Goal: Entertainment & Leisure: Browse casually

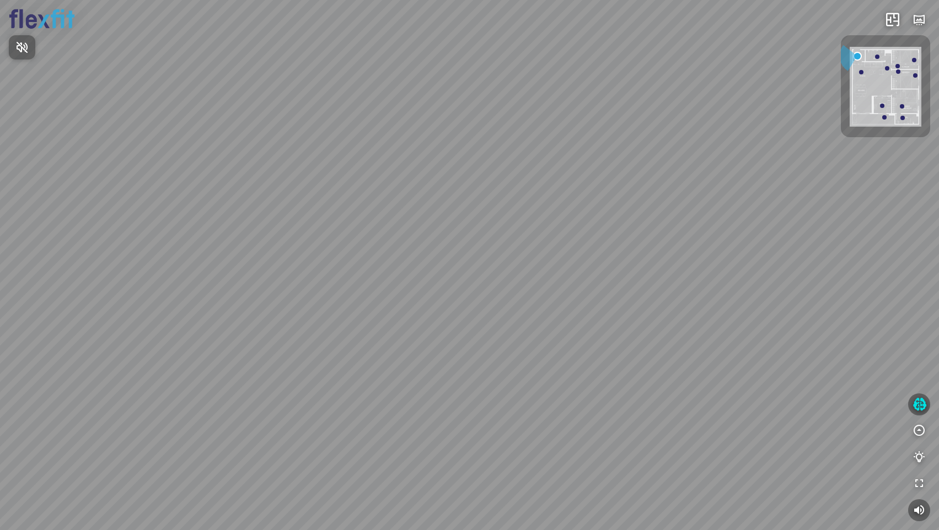
click at [887, 68] on div at bounding box center [469, 265] width 939 height 530
click at [887, 68] on div at bounding box center [887, 68] width 4 height 4
drag, startPoint x: 546, startPoint y: 263, endPoint x: 540, endPoint y: 352, distance: 89.5
click at [540, 352] on div "Bếp WC Phòng ngủ master Phòng ngủ Phòng ngủ" at bounding box center [469, 265] width 939 height 530
drag, startPoint x: 575, startPoint y: 323, endPoint x: 576, endPoint y: 355, distance: 32.0
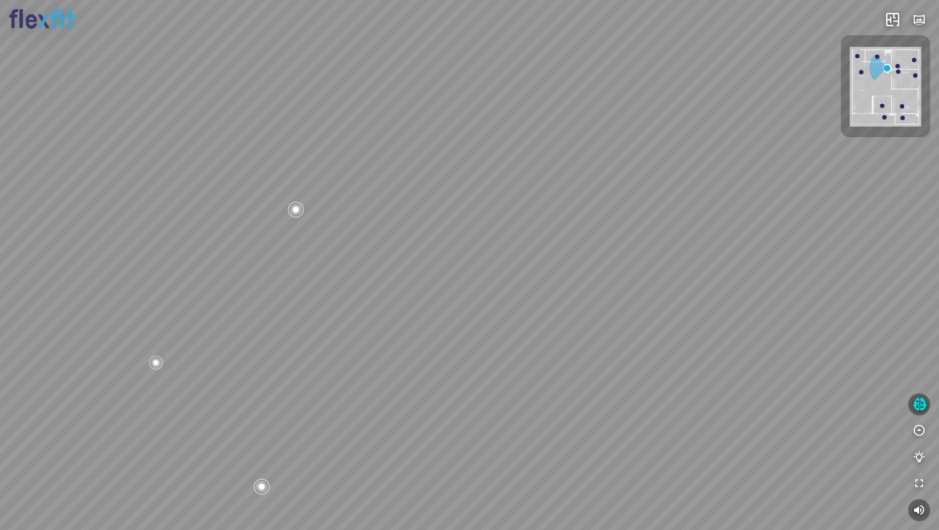
click at [576, 355] on div "Bếp WC Phòng ngủ master Phòng ngủ Phòng ngủ" at bounding box center [469, 265] width 939 height 530
drag, startPoint x: 549, startPoint y: 345, endPoint x: 549, endPoint y: 357, distance: 11.6
click at [549, 357] on div "Bếp WC Phòng ngủ master Phòng ngủ Phòng ngủ" at bounding box center [469, 265] width 939 height 530
click at [437, 300] on div "Bếp WC Phòng ngủ master Phòng ngủ Phòng ngủ" at bounding box center [469, 265] width 939 height 530
drag, startPoint x: 505, startPoint y: 373, endPoint x: 461, endPoint y: 383, distance: 44.7
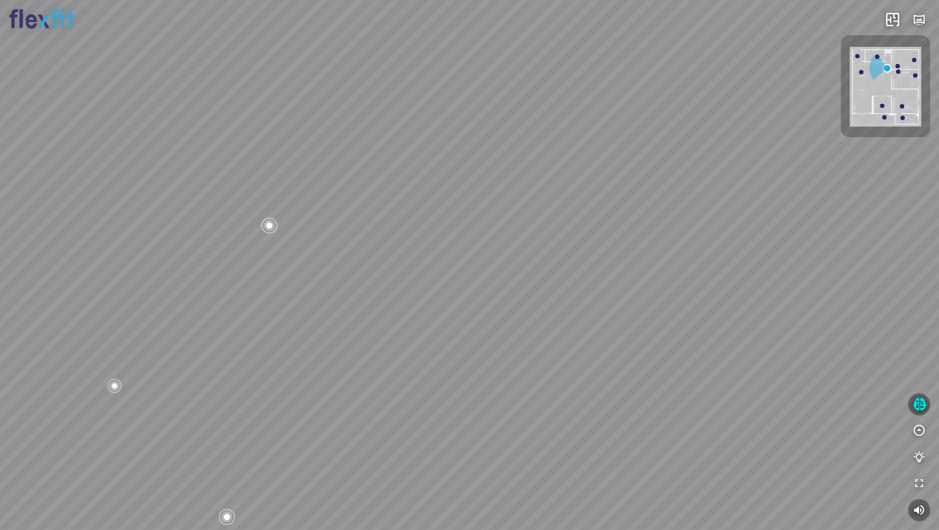
click at [461, 383] on div "Bếp WC Phòng ngủ master Phòng ngủ Phòng ngủ" at bounding box center [469, 265] width 939 height 530
click at [417, 283] on div "Bếp WC Phòng ngủ master Phòng ngủ Phòng ngủ" at bounding box center [469, 265] width 939 height 530
drag, startPoint x: 592, startPoint y: 384, endPoint x: 602, endPoint y: 375, distance: 13.3
click at [602, 375] on div "Bếp WC Phòng ngủ master Phòng ngủ Phòng ngủ" at bounding box center [469, 265] width 939 height 530
click at [471, 434] on div "Bếp WC Phòng ngủ master Phòng ngủ Phòng ngủ" at bounding box center [469, 265] width 939 height 530
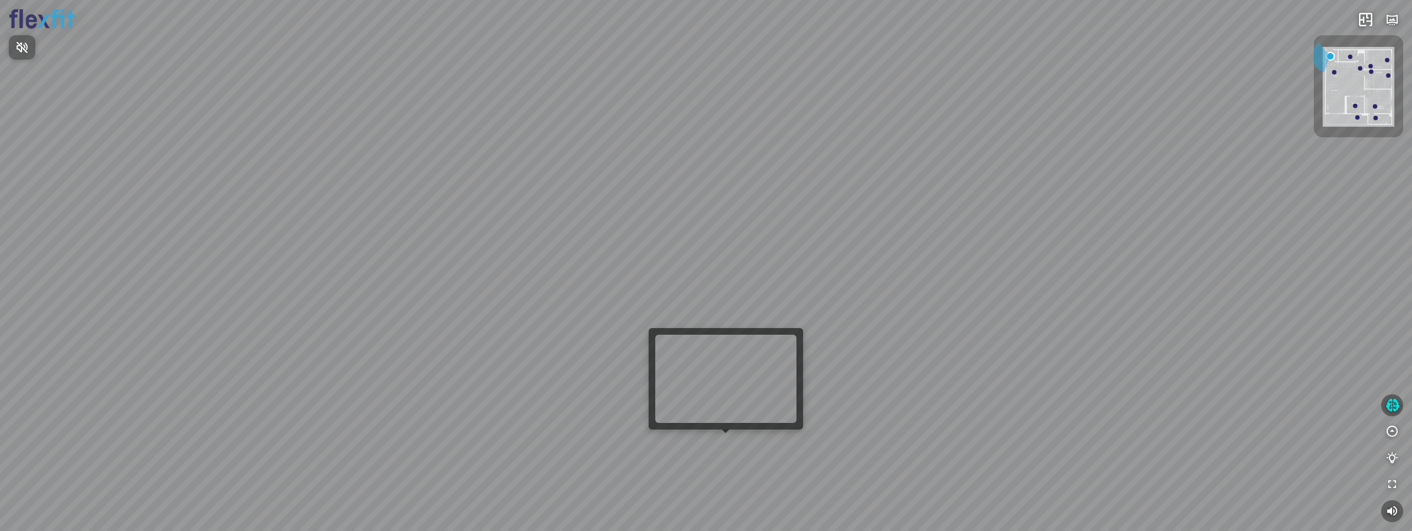
click at [731, 447] on div at bounding box center [706, 265] width 1412 height 531
click at [730, 448] on div at bounding box center [706, 265] width 1412 height 531
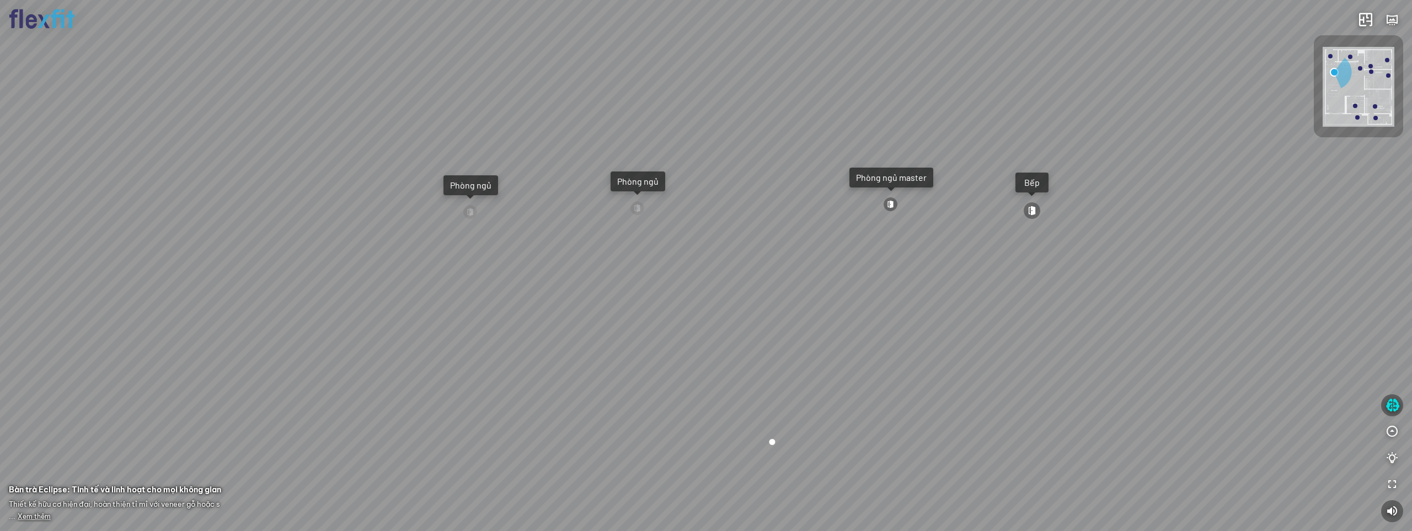
drag, startPoint x: 1015, startPoint y: 377, endPoint x: 593, endPoint y: 378, distance: 422.4
click at [594, 377] on div "Ban công Bếp Phòng ngủ master Phòng ngủ Phòng ngủ" at bounding box center [706, 265] width 1412 height 531
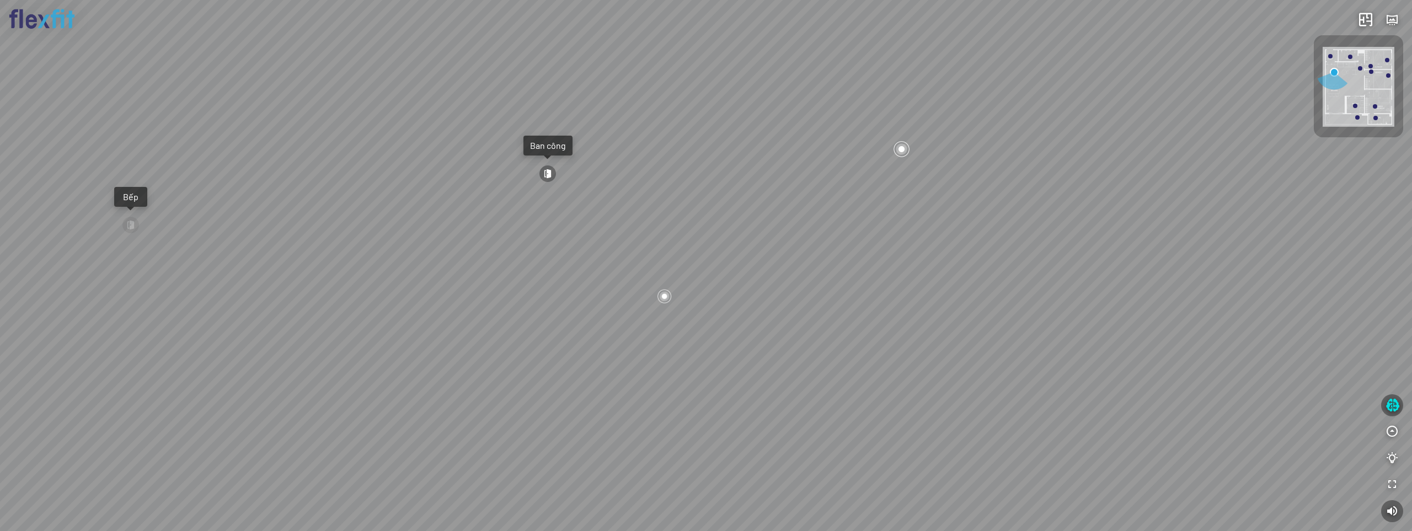
drag, startPoint x: 834, startPoint y: 358, endPoint x: 506, endPoint y: 374, distance: 328.5
click at [507, 374] on div "Ban công Bếp Phòng ngủ master Phòng ngủ Phòng ngủ" at bounding box center [706, 265] width 1412 height 531
drag, startPoint x: 837, startPoint y: 414, endPoint x: 828, endPoint y: 489, distance: 75.5
click at [828, 489] on div "Ban công Bếp Phòng ngủ master Phòng ngủ Phòng ngủ" at bounding box center [706, 265] width 1412 height 531
drag, startPoint x: 1253, startPoint y: 282, endPoint x: 1250, endPoint y: 334, distance: 52.0
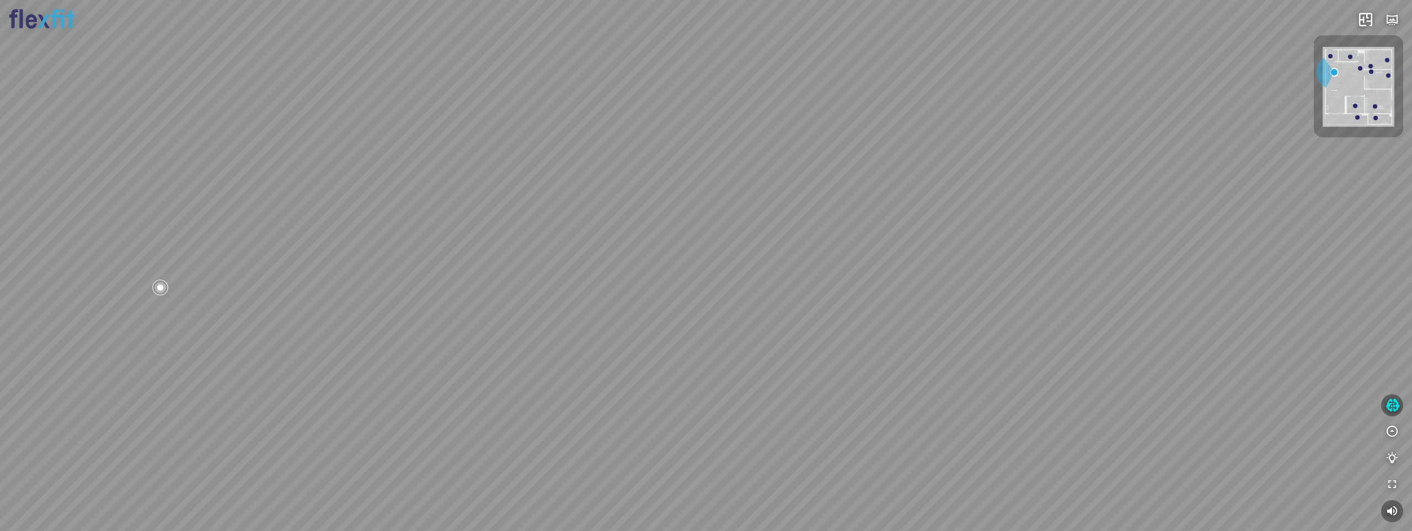
click at [1250, 334] on div "Ban công Bếp Phòng ngủ master Phòng ngủ Phòng ngủ" at bounding box center [706, 265] width 1412 height 531
click at [841, 318] on div "Ban công Bếp Phòng ngủ master Phòng ngủ Phòng ngủ" at bounding box center [706, 265] width 1412 height 531
drag, startPoint x: 1115, startPoint y: 323, endPoint x: 1184, endPoint y: 322, distance: 68.9
click at [1184, 322] on div "Ban công Bếp Phòng ngủ master Phòng ngủ Phòng ngủ" at bounding box center [706, 265] width 1412 height 531
click at [741, 322] on div "Ban công Bếp Phòng ngủ master Phòng ngủ Phòng ngủ" at bounding box center [706, 265] width 1412 height 531
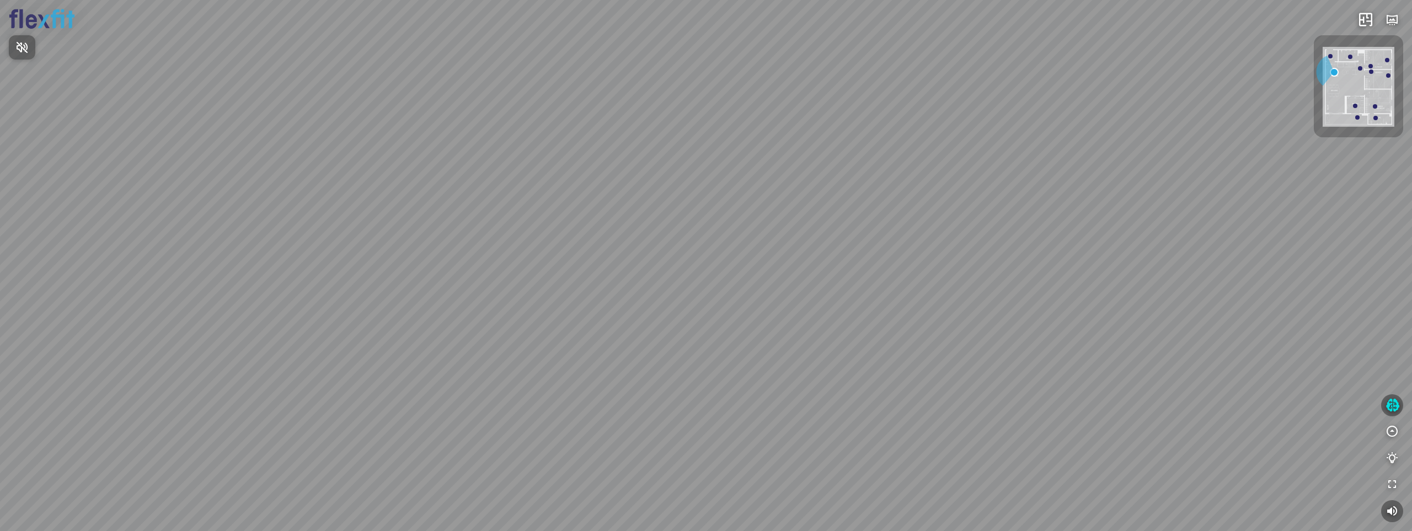
drag, startPoint x: 1111, startPoint y: 324, endPoint x: 1166, endPoint y: 295, distance: 62.2
click at [1166, 295] on div at bounding box center [706, 265] width 1412 height 531
drag, startPoint x: 1120, startPoint y: 347, endPoint x: 1205, endPoint y: 331, distance: 86.3
click at [1205, 331] on div "Ban công Bếp Phòng ngủ master Phòng ngủ Phòng ngủ" at bounding box center [706, 265] width 1412 height 531
click at [771, 288] on div "Ban công Bếp Phòng ngủ master Phòng ngủ Phòng ngủ" at bounding box center [706, 265] width 1412 height 531
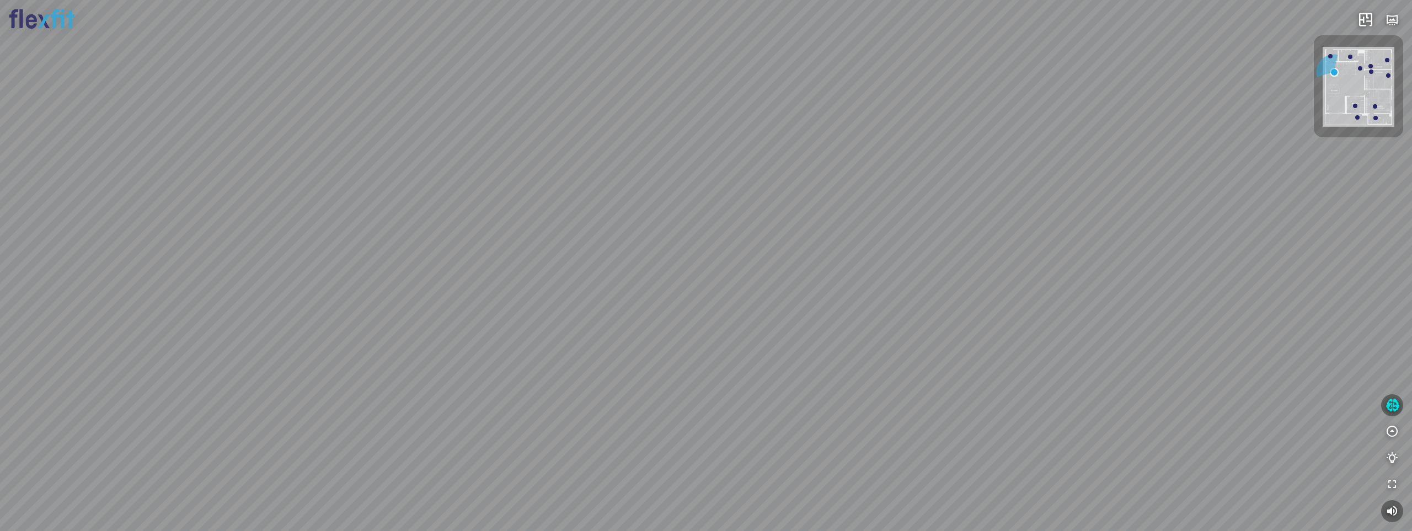
drag, startPoint x: 1094, startPoint y: 329, endPoint x: 790, endPoint y: 263, distance: 311.4
click at [822, 268] on div "Ban công Bếp Phòng ngủ master Phòng ngủ Phòng ngủ" at bounding box center [706, 265] width 1412 height 531
drag, startPoint x: 1030, startPoint y: 302, endPoint x: 562, endPoint y: 231, distance: 473.6
click at [572, 231] on div "Ban công Bếp Phòng ngủ master Phòng ngủ Phòng ngủ" at bounding box center [706, 265] width 1412 height 531
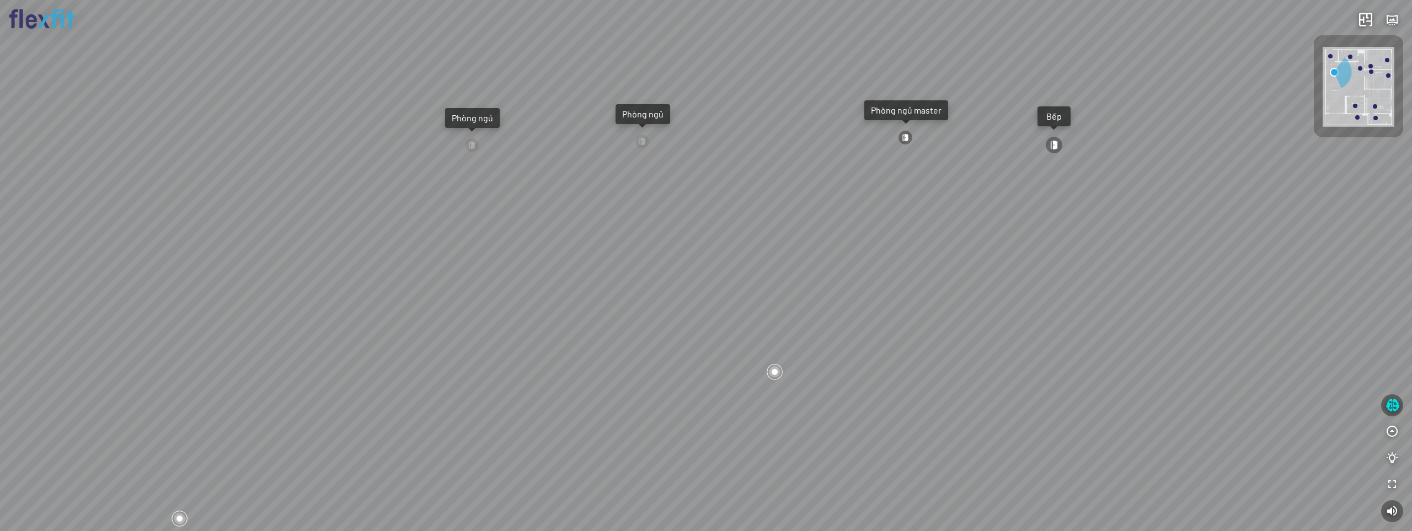
drag, startPoint x: 857, startPoint y: 264, endPoint x: 858, endPoint y: 311, distance: 46.9
click at [858, 311] on div "Ban công Bếp Phòng ngủ master Phòng ngủ Phòng ngủ" at bounding box center [706, 265] width 1412 height 531
click at [701, 409] on div "Ban công Bếp Phòng ngủ master Phòng ngủ Phòng ngủ" at bounding box center [706, 265] width 1412 height 531
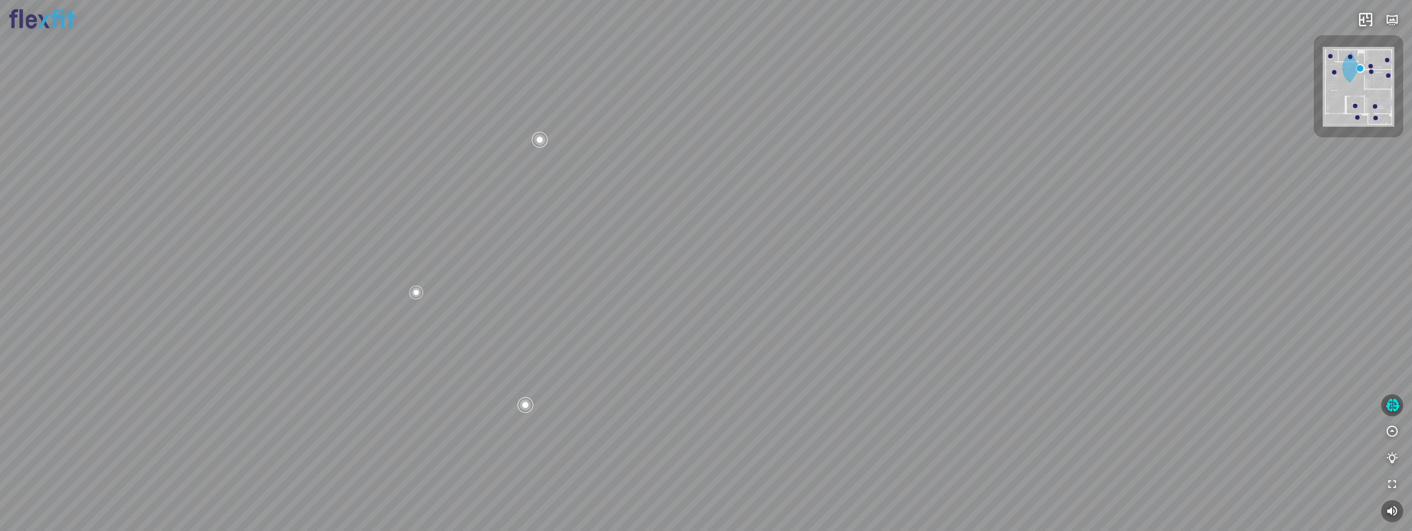
drag, startPoint x: 748, startPoint y: 318, endPoint x: 763, endPoint y: 395, distance: 78.1
click at [762, 394] on div "Bếp WC Phòng ngủ master Phòng ngủ Phòng ngủ" at bounding box center [706, 265] width 1412 height 531
click at [698, 238] on div "Bếp WC Phòng ngủ master Phòng ngủ Phòng ngủ" at bounding box center [706, 265] width 1412 height 531
click at [681, 268] on div "Bếp WC Phòng ngủ master Phòng ngủ Phòng ngủ" at bounding box center [706, 265] width 1412 height 531
drag, startPoint x: 521, startPoint y: 329, endPoint x: 545, endPoint y: 329, distance: 24.3
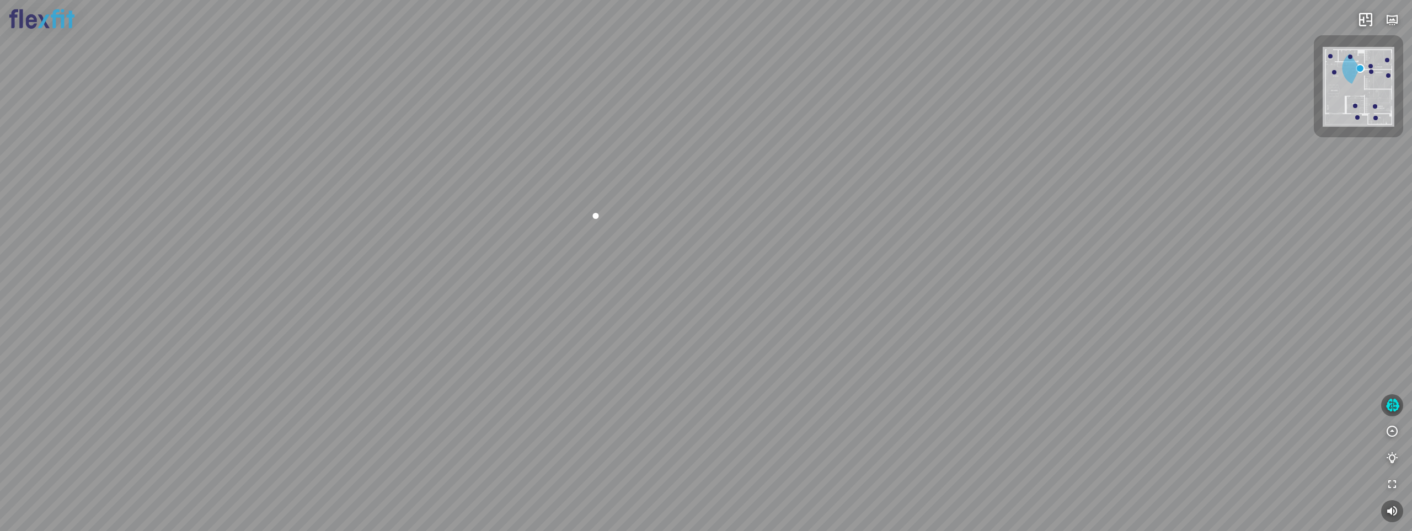
click at [545, 329] on div "Bếp WC Phòng ngủ master Phòng ngủ Phòng ngủ" at bounding box center [706, 265] width 1412 height 531
click at [1359, 66] on div at bounding box center [706, 265] width 1412 height 531
click at [1361, 69] on div at bounding box center [1360, 68] width 4 height 4
drag, startPoint x: 740, startPoint y: 310, endPoint x: 755, endPoint y: 399, distance: 90.0
click at [755, 399] on div "Bếp WC Phòng ngủ master Phòng ngủ Phòng ngủ" at bounding box center [706, 265] width 1412 height 531
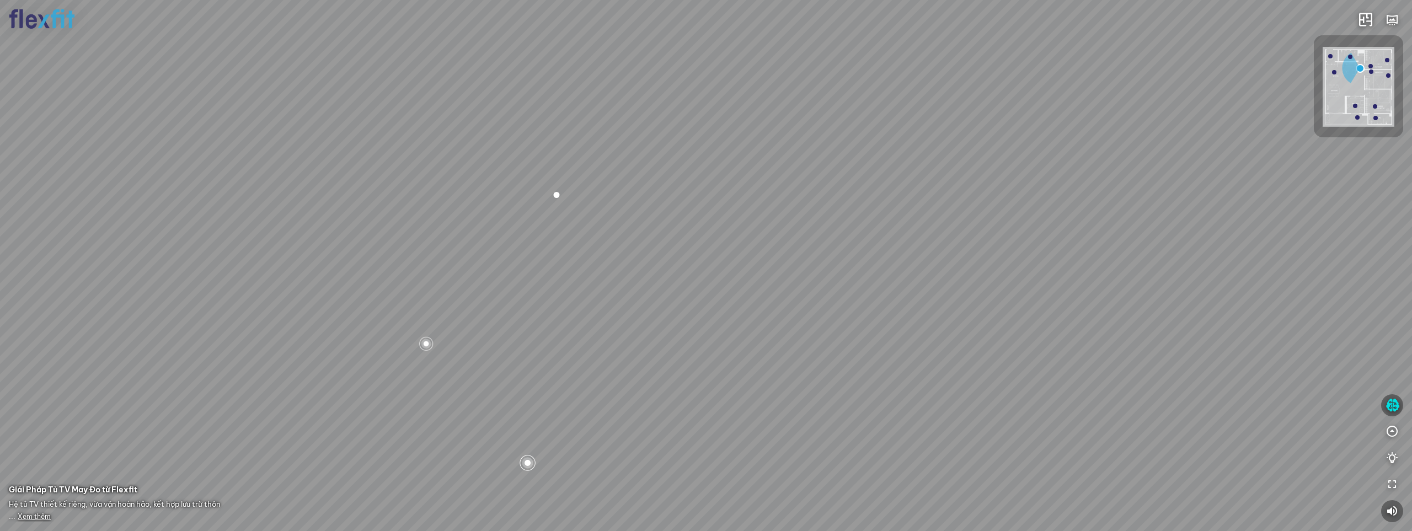
click at [694, 234] on div "Bếp WC Phòng ngủ master Phòng ngủ Phòng ngủ" at bounding box center [706, 265] width 1412 height 531
drag, startPoint x: 830, startPoint y: 393, endPoint x: 766, endPoint y: 370, distance: 67.5
click at [766, 370] on div "Bếp WC Phòng ngủ master Phòng ngủ Phòng ngủ" at bounding box center [706, 265] width 1412 height 531
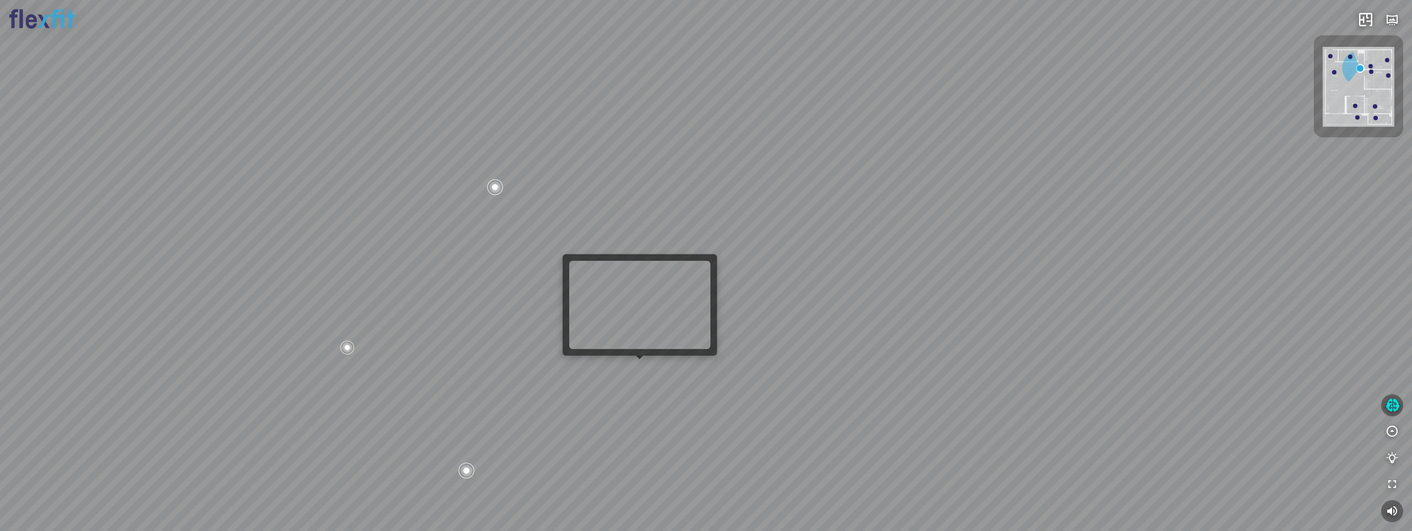
click at [645, 367] on div "Bếp WC Phòng ngủ master Phòng ngủ Phòng ngủ" at bounding box center [706, 265] width 1412 height 531
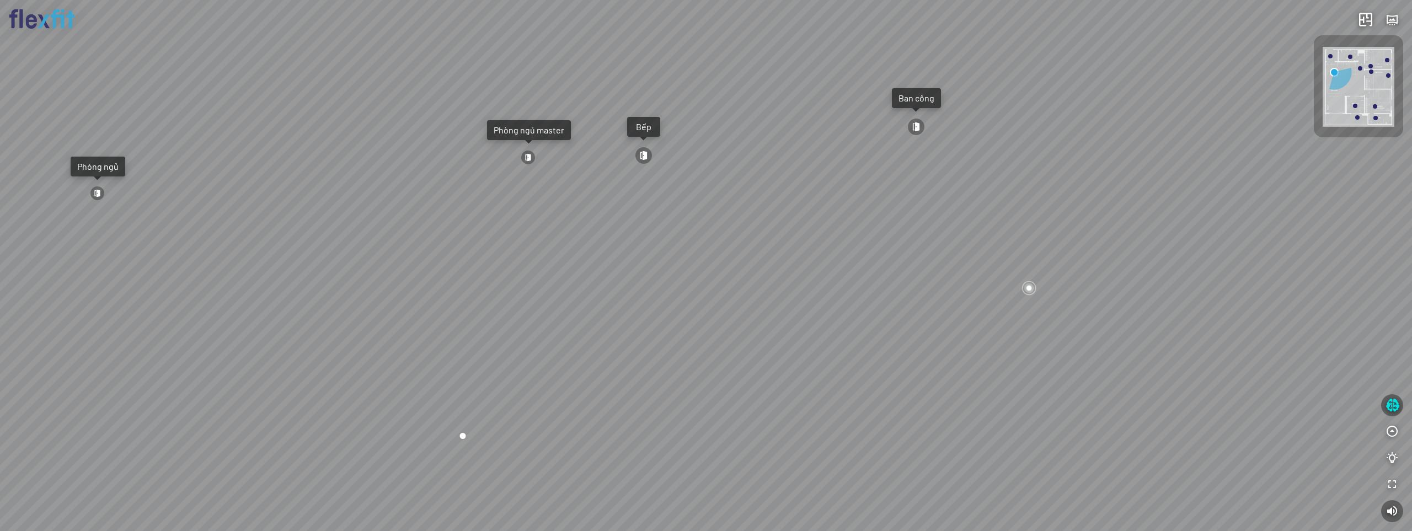
drag, startPoint x: 817, startPoint y: 357, endPoint x: 447, endPoint y: 314, distance: 372.4
click at [439, 314] on div "Ban công Bếp Phòng ngủ master Phòng ngủ Phòng ngủ" at bounding box center [706, 265] width 1412 height 531
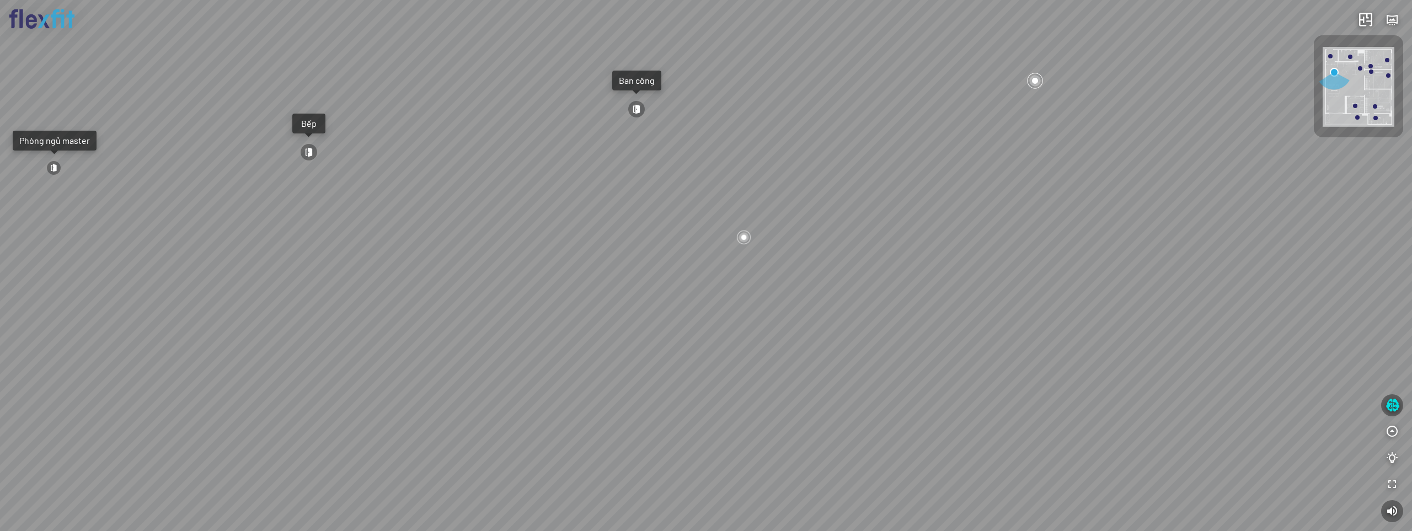
drag, startPoint x: 812, startPoint y: 335, endPoint x: 495, endPoint y: 314, distance: 317.8
click at [463, 315] on div "Ban công Bếp Phòng ngủ master Phòng ngủ Phòng ngủ" at bounding box center [706, 265] width 1412 height 531
drag, startPoint x: 644, startPoint y: 315, endPoint x: 563, endPoint y: 482, distance: 185.2
click at [560, 481] on div "Ban công Bếp Phòng ngủ master Phòng ngủ Phòng ngủ" at bounding box center [706, 265] width 1412 height 531
click at [877, 325] on div "Ban công Bếp Phòng ngủ master Phòng ngủ Phòng ngủ" at bounding box center [706, 265] width 1412 height 531
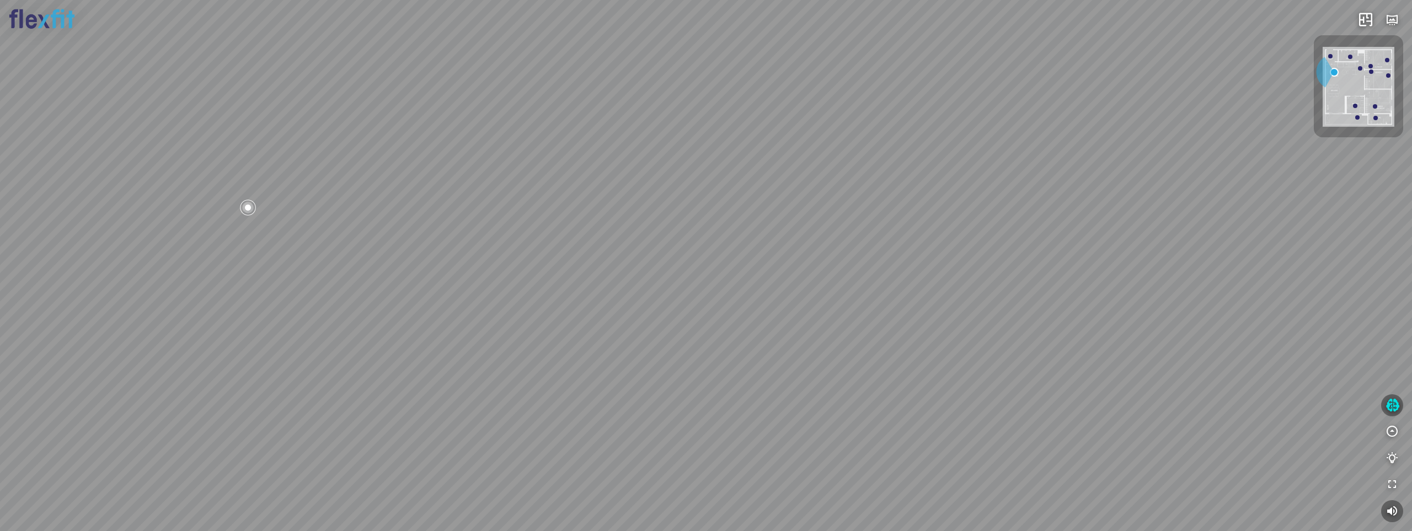
drag, startPoint x: 207, startPoint y: 333, endPoint x: 384, endPoint y: 275, distance: 186.1
click at [351, 276] on div "Ban công Bếp Phòng ngủ master Phòng ngủ Phòng ngủ" at bounding box center [706, 265] width 1412 height 531
drag, startPoint x: 358, startPoint y: 309, endPoint x: 549, endPoint y: 303, distance: 190.3
click at [539, 301] on div "Ban công Bếp Phòng ngủ master Phòng ngủ Phòng ngủ" at bounding box center [706, 265] width 1412 height 531
drag, startPoint x: 564, startPoint y: 376, endPoint x: 668, endPoint y: 303, distance: 127.9
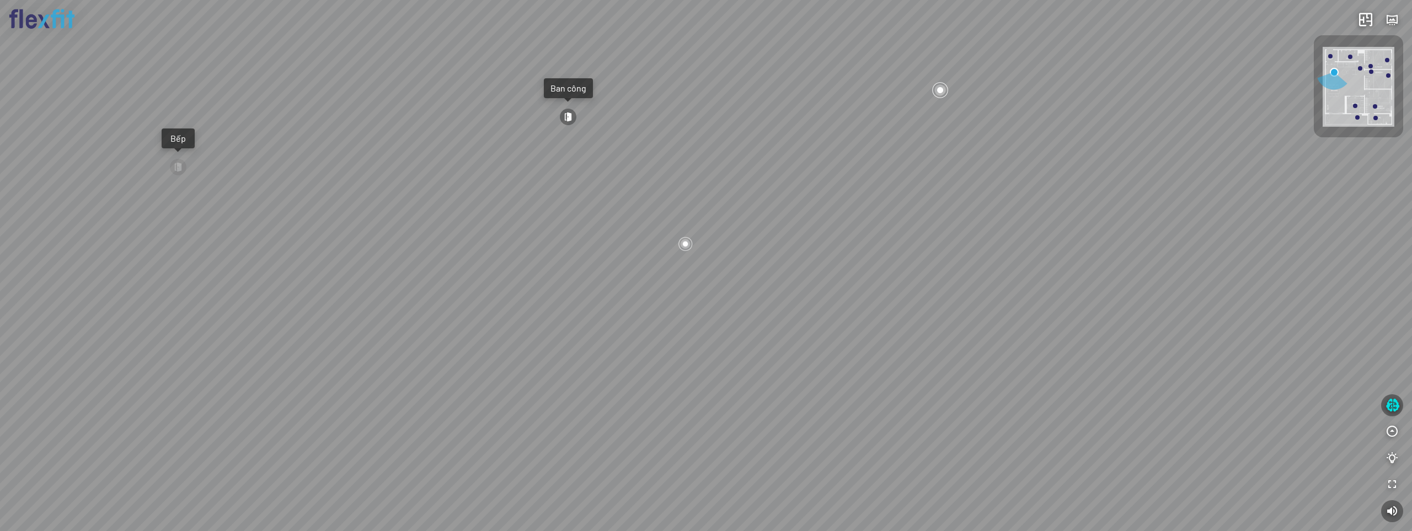
click at [668, 303] on div "Ban công Bếp Phòng ngủ master Phòng ngủ Phòng ngủ" at bounding box center [706, 265] width 1412 height 531
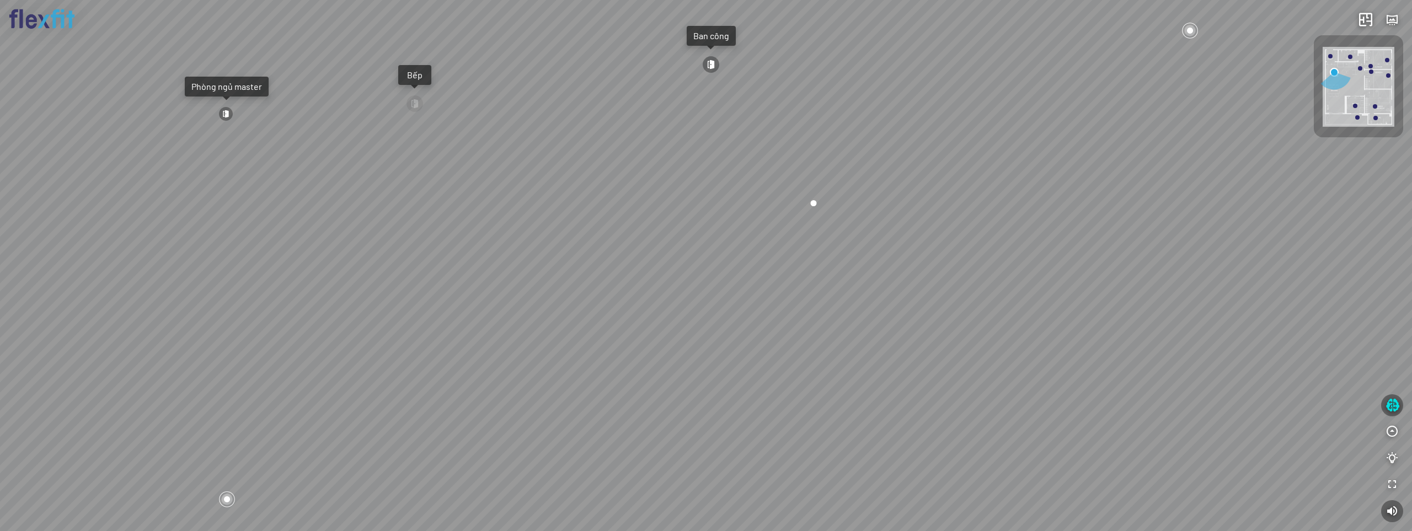
drag, startPoint x: 605, startPoint y: 330, endPoint x: 649, endPoint y: 341, distance: 45.1
click at [694, 321] on div "Ban công Bếp Phòng ngủ master Phòng ngủ Phòng ngủ" at bounding box center [706, 265] width 1412 height 531
click at [696, 323] on div "Ban công Bếp Phòng ngủ master Phòng ngủ Phòng ngủ" at bounding box center [706, 265] width 1412 height 531
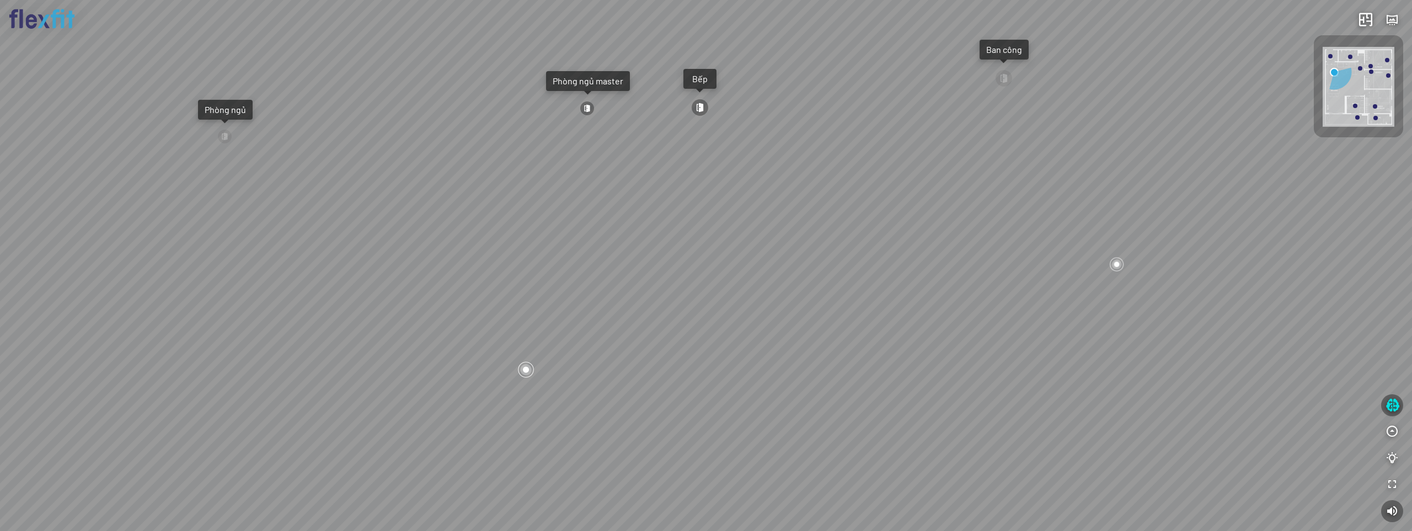
click at [706, 400] on div "Ban công Bếp Phòng ngủ master Phòng ngủ Phòng ngủ" at bounding box center [706, 265] width 1412 height 531
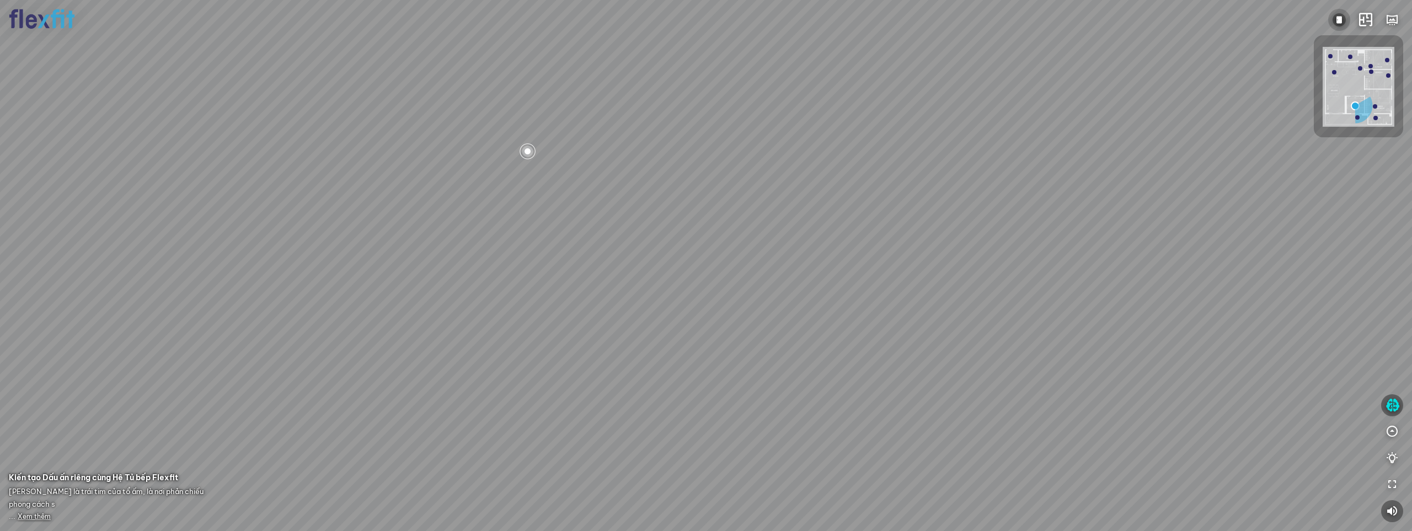
click at [1343, 18] on img at bounding box center [1338, 19] width 13 height 13
